Goal: Entertainment & Leisure: Consume media (video, audio)

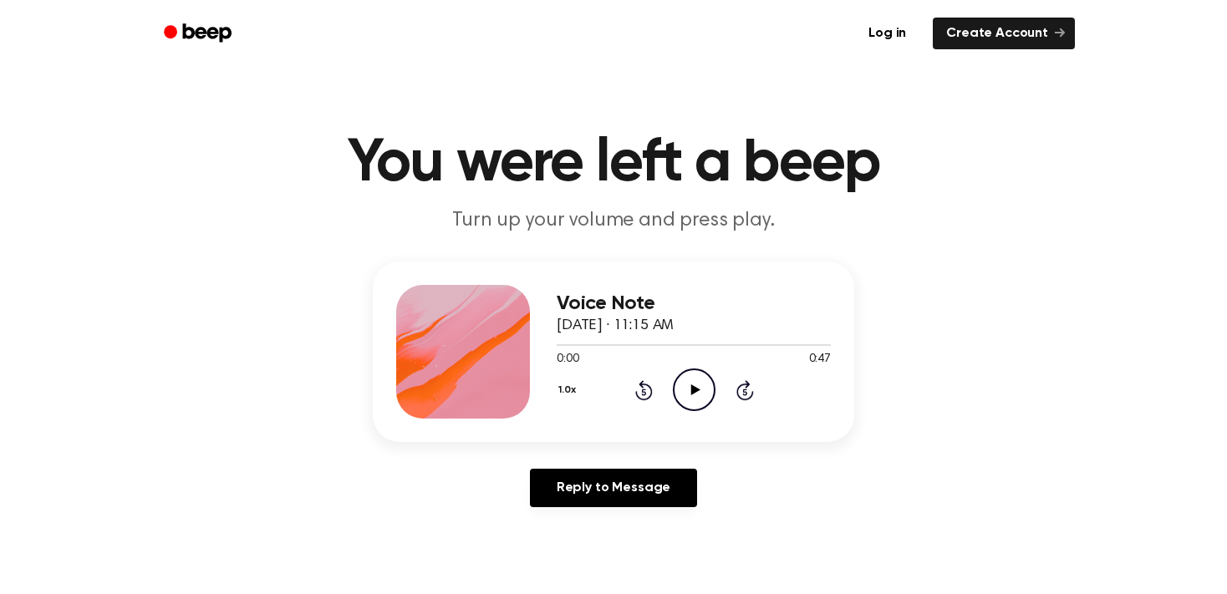
click at [680, 388] on icon "Play Audio" at bounding box center [694, 390] width 43 height 43
drag, startPoint x: 584, startPoint y: 346, endPoint x: 514, endPoint y: 351, distance: 70.4
click at [514, 351] on div "Voice Note September 11, 2025 · 11:15 AM 0:08 0:47 Your browser does not suppor…" at bounding box center [614, 352] width 482 height 181
drag, startPoint x: 605, startPoint y: 346, endPoint x: 552, endPoint y: 350, distance: 52.8
click at [552, 350] on div "Voice Note September 11, 2025 · 11:15 AM 0:09 0:47 Your browser does not suppor…" at bounding box center [614, 352] width 482 height 181
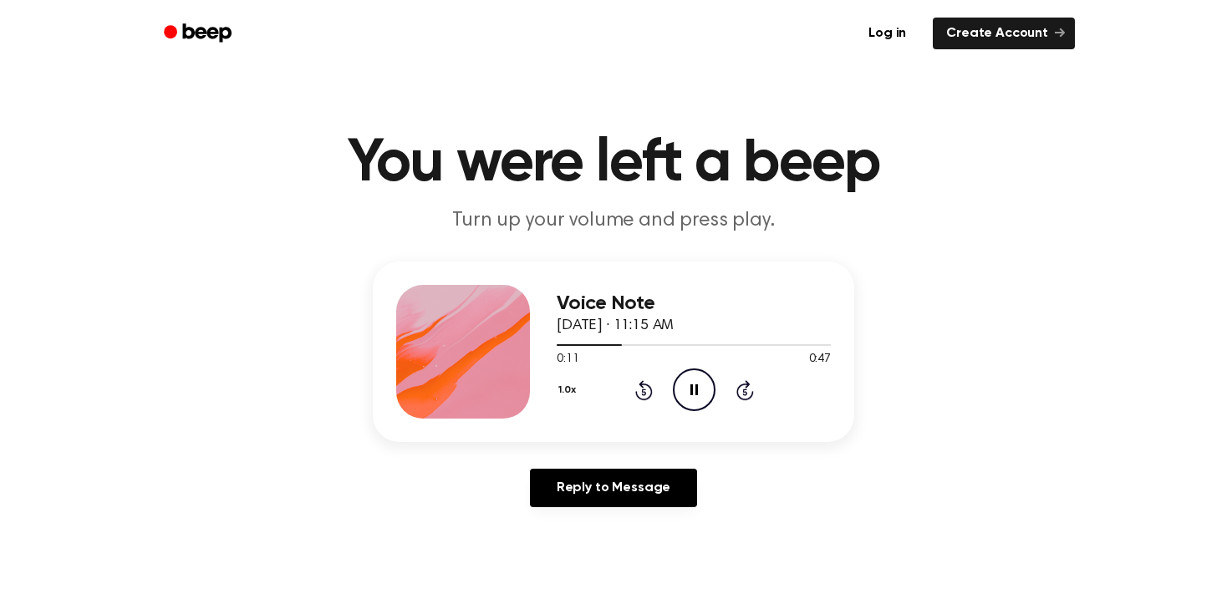
click at [644, 395] on icon at bounding box center [643, 392] width 4 height 7
click at [682, 400] on icon "Play Audio" at bounding box center [694, 390] width 43 height 43
click at [707, 393] on icon "Pause Audio" at bounding box center [694, 390] width 43 height 43
